Goal: Obtain resource: Obtain resource

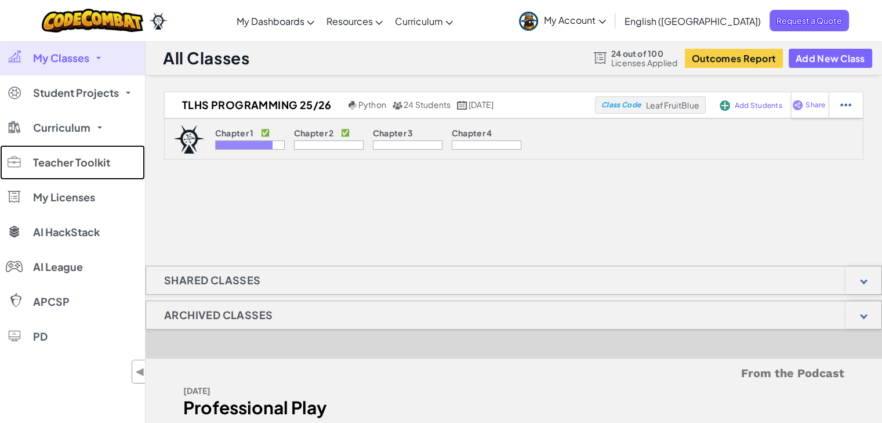
click at [99, 162] on span "Teacher Toolkit" at bounding box center [71, 162] width 77 height 10
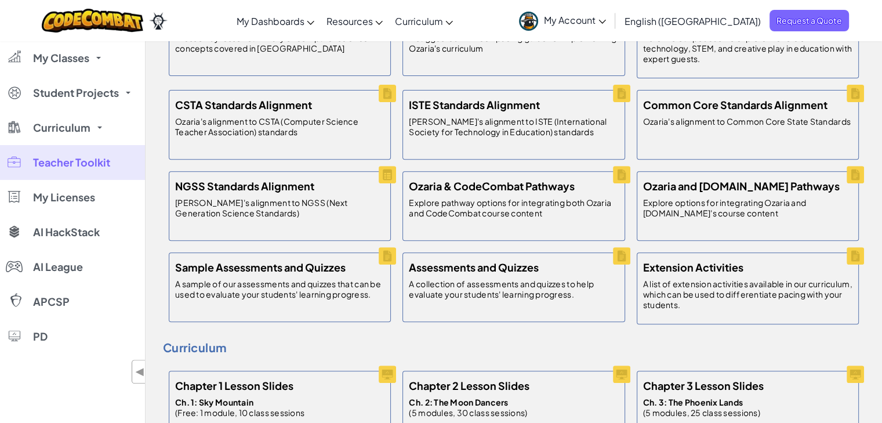
scroll to position [406, 0]
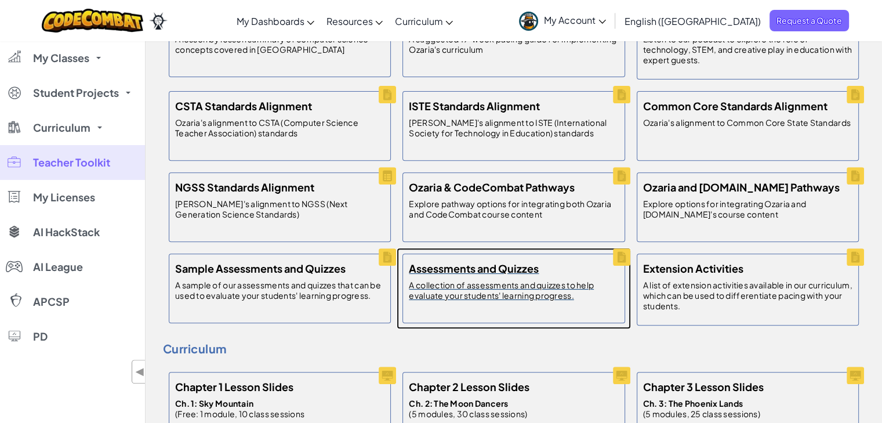
click at [487, 281] on p "A collection of assessments and quizzes to help evaluate your students' learnin…" at bounding box center [513, 290] width 209 height 21
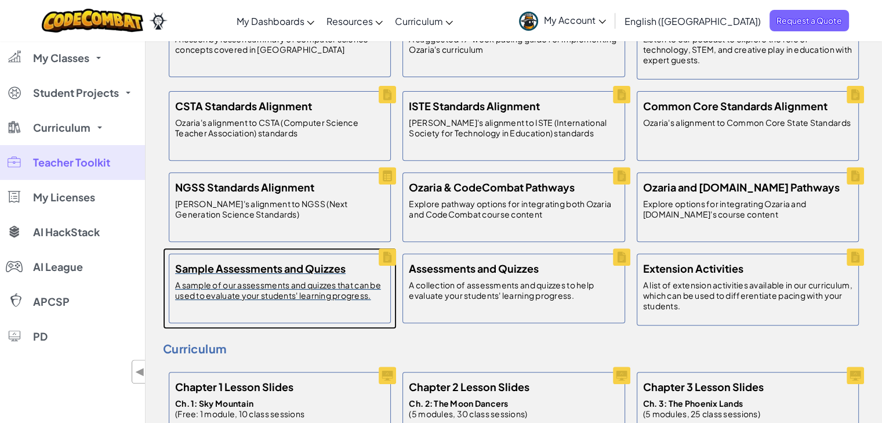
click at [293, 275] on h5 "Sample Assessments and Quizzes" at bounding box center [260, 268] width 171 height 17
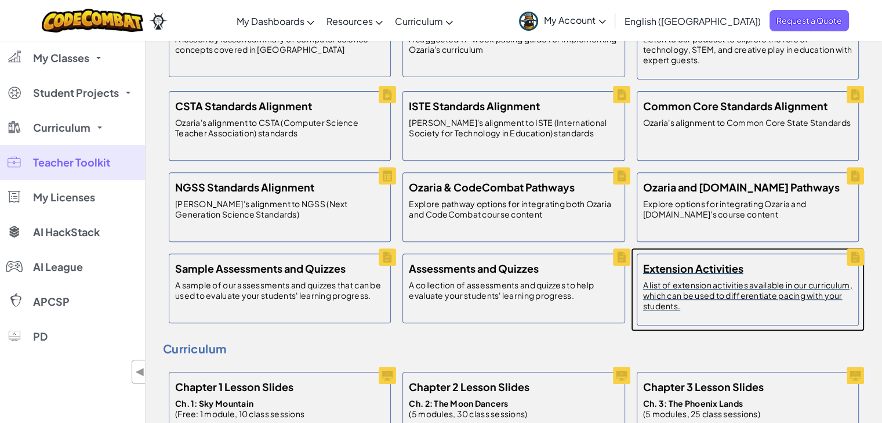
click at [756, 284] on p "A list of extension activities available in our curriculum, which can be used t…" at bounding box center [747, 295] width 209 height 31
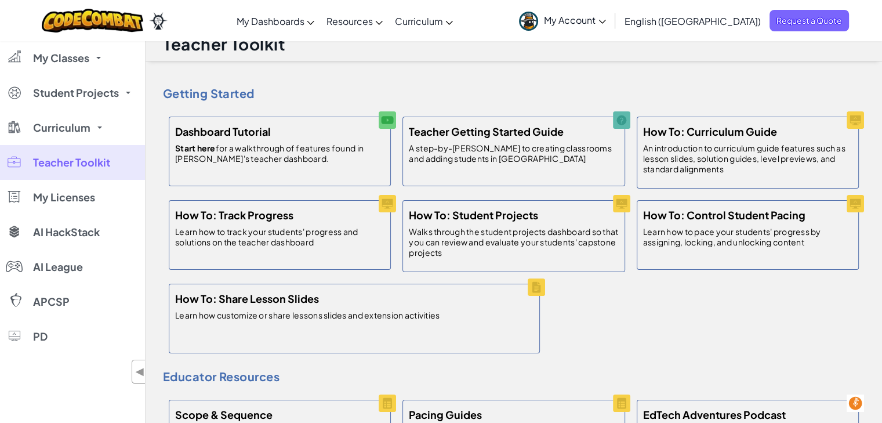
scroll to position [0, 0]
